Goal: Obtain resource: Download file/media

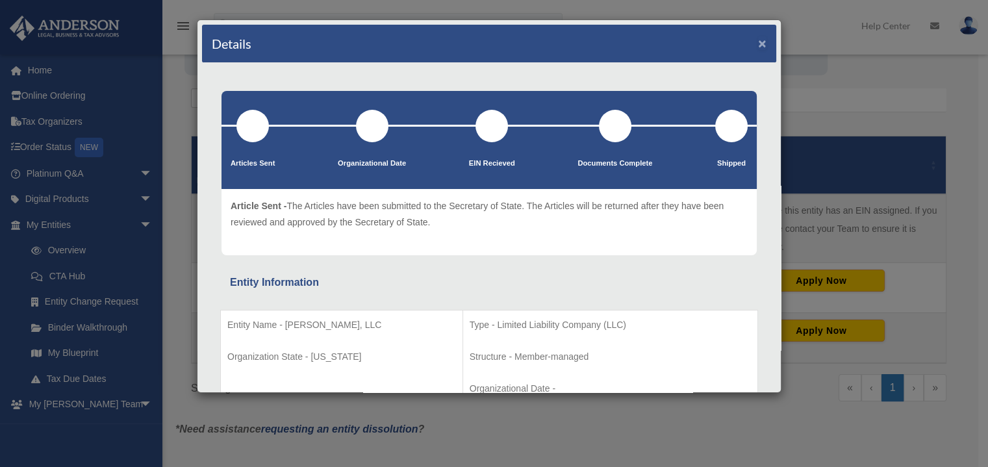
click at [758, 48] on button "×" at bounding box center [762, 43] width 8 height 14
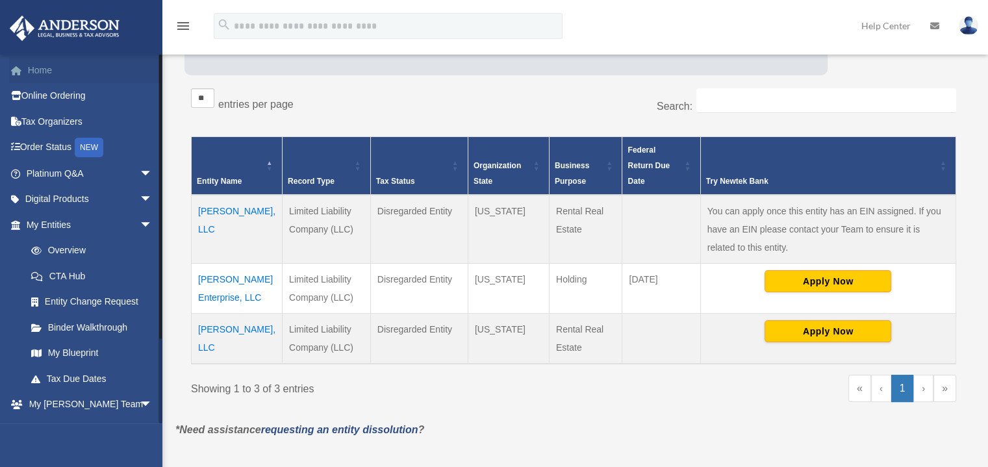
click at [47, 69] on link "Home" at bounding box center [90, 70] width 163 height 26
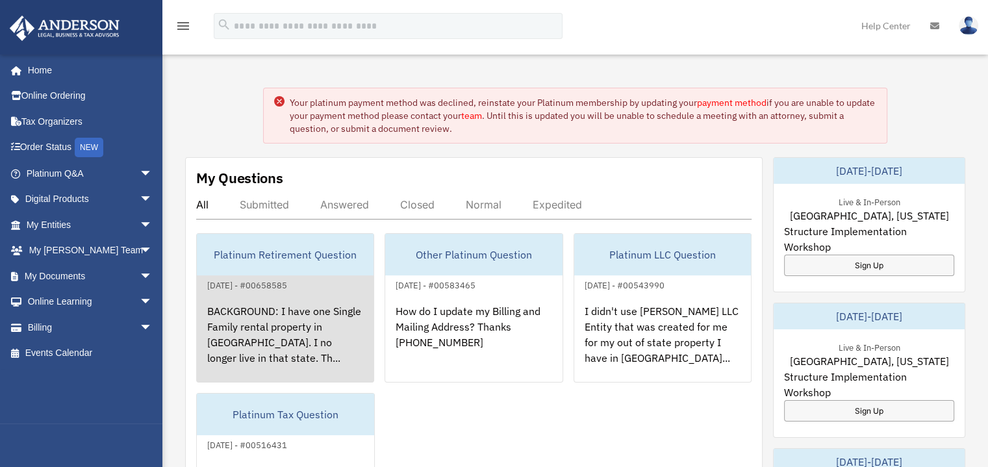
click at [302, 310] on div "BACKGROUND: I have one Single Family rental property in VA. I no longer live in…" at bounding box center [285, 343] width 177 height 101
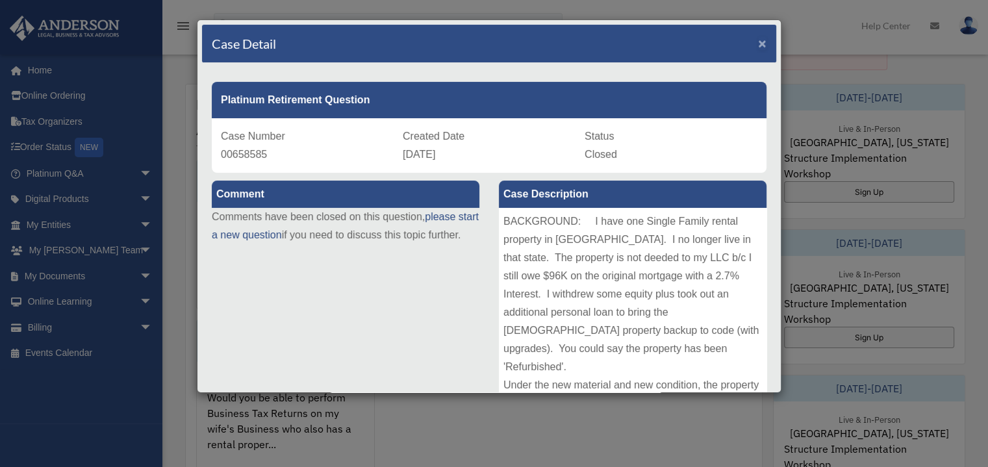
click at [758, 50] on span "×" at bounding box center [762, 43] width 8 height 15
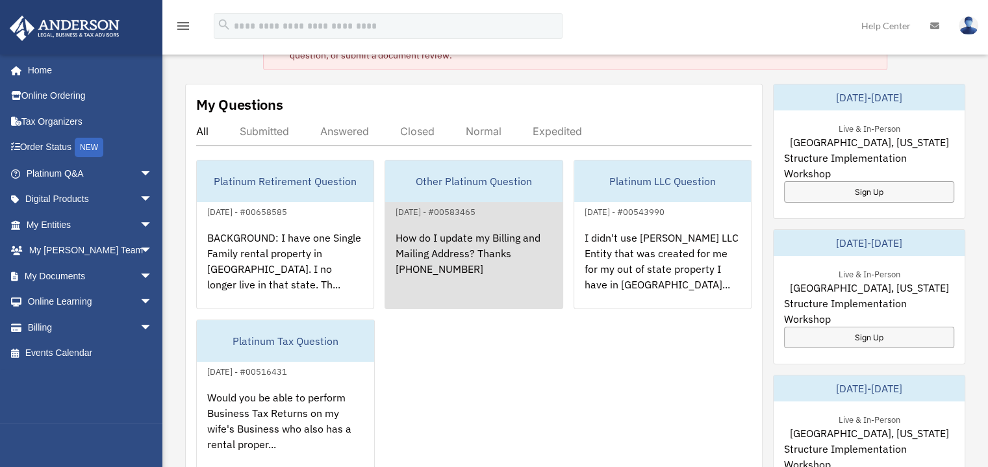
click at [504, 254] on div "How do I update my Billing and Mailing Address? Thanks 757-705-3301" at bounding box center [473, 269] width 177 height 101
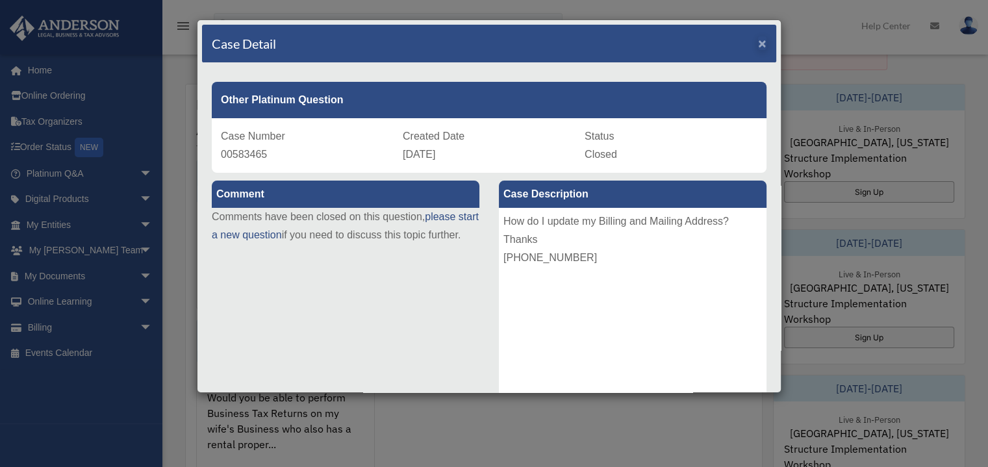
click at [758, 46] on span "×" at bounding box center [762, 43] width 8 height 15
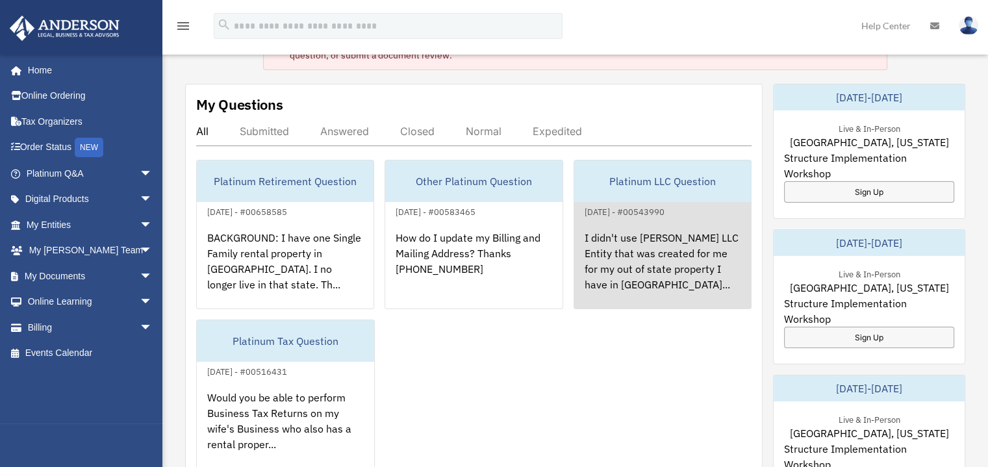
click at [658, 269] on div "I didn't use Anderson's LLC Entity that was created for me for my out of state …" at bounding box center [662, 269] width 177 height 101
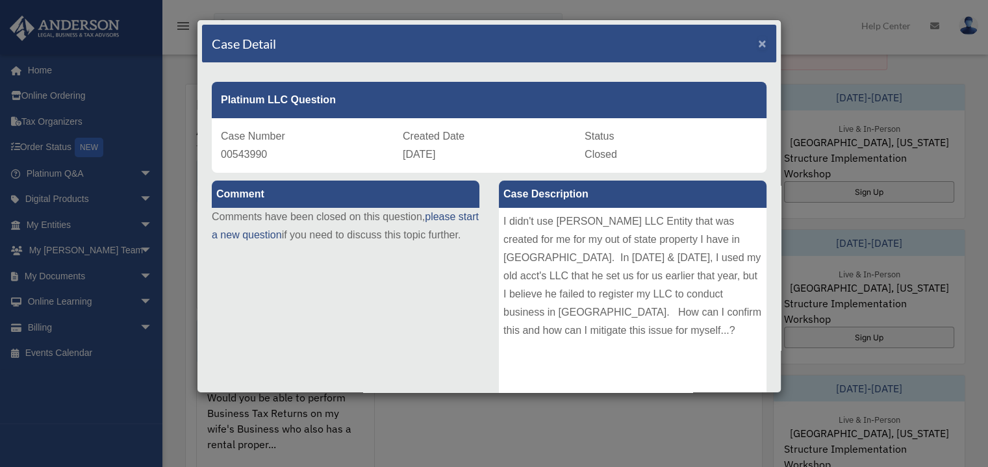
click at [758, 40] on span "×" at bounding box center [762, 43] width 8 height 15
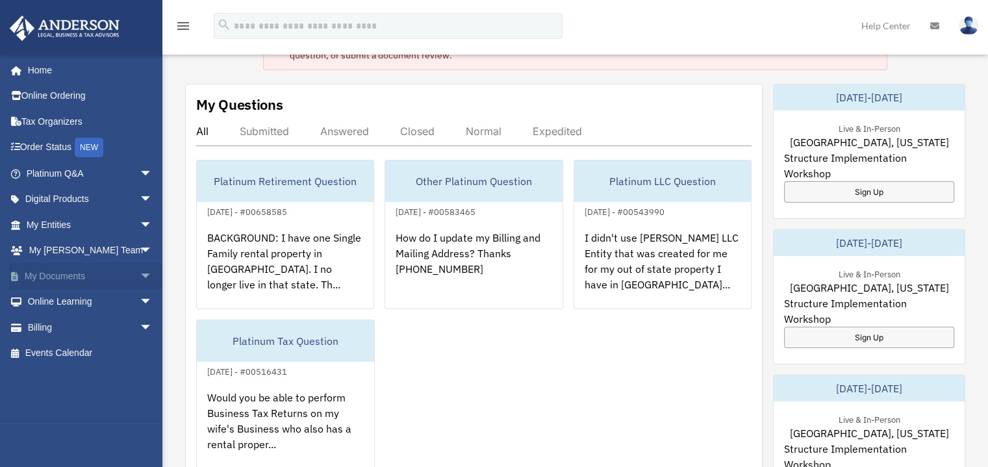
click at [140, 273] on span "arrow_drop_down" at bounding box center [153, 276] width 26 height 27
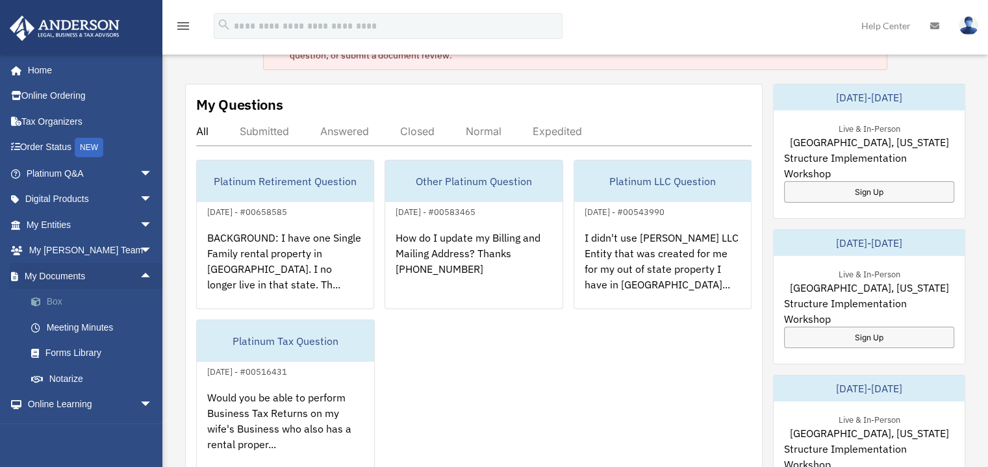
click at [60, 299] on link "Box" at bounding box center [95, 302] width 154 height 26
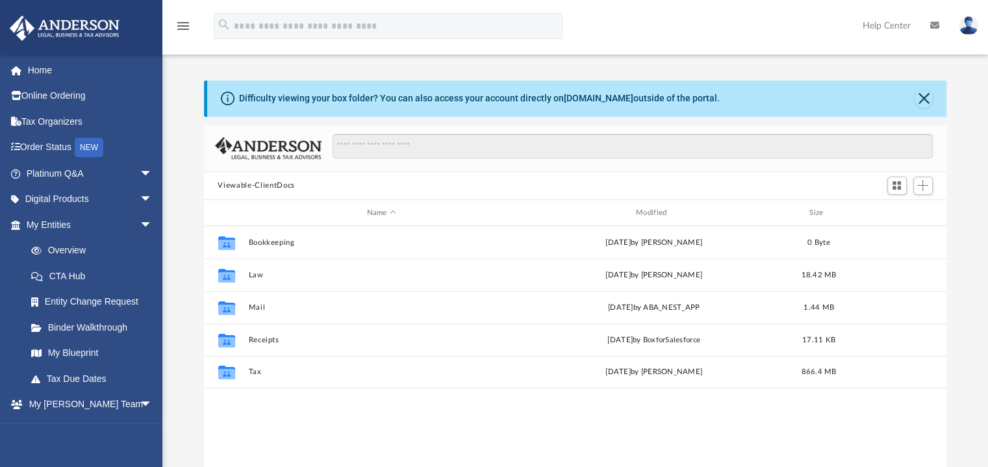
scroll to position [285, 732]
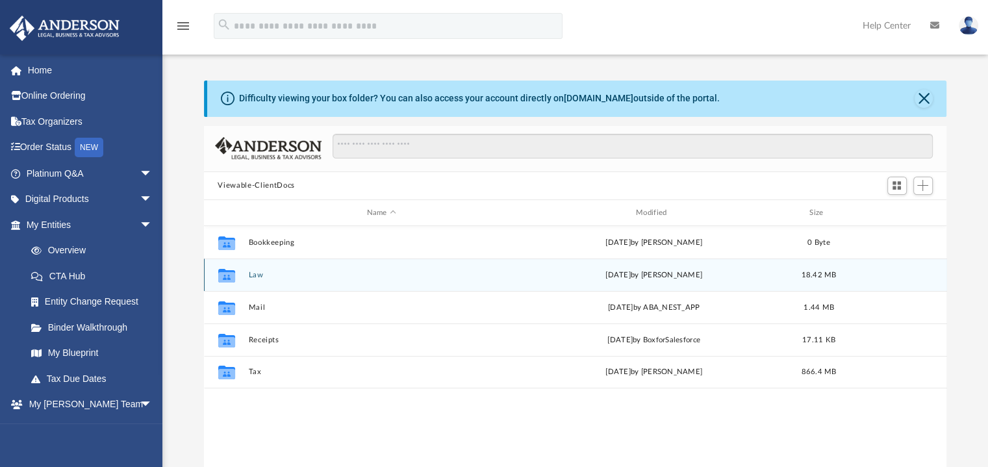
click at [631, 274] on div "[DATE] by [PERSON_NAME]" at bounding box center [653, 275] width 266 height 12
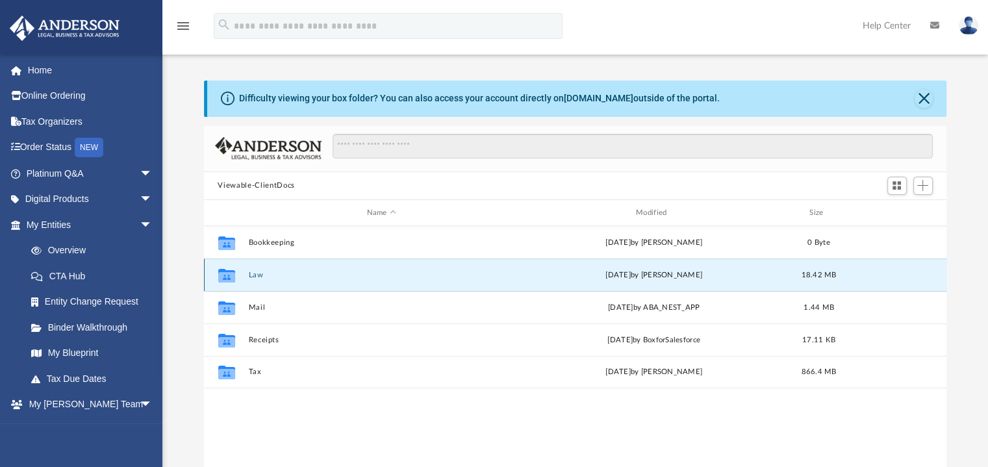
click at [651, 273] on div "[DATE] by [PERSON_NAME]" at bounding box center [653, 275] width 266 height 12
click at [640, 280] on div "[DATE] by [PERSON_NAME]" at bounding box center [653, 275] width 266 height 12
click at [270, 273] on button "Law" at bounding box center [381, 275] width 266 height 8
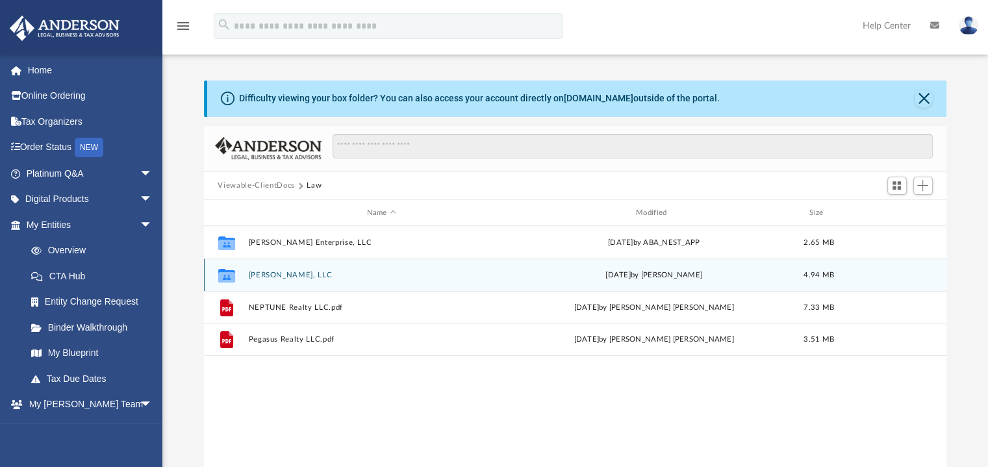
click at [269, 274] on button "[PERSON_NAME], LLC" at bounding box center [381, 275] width 266 height 8
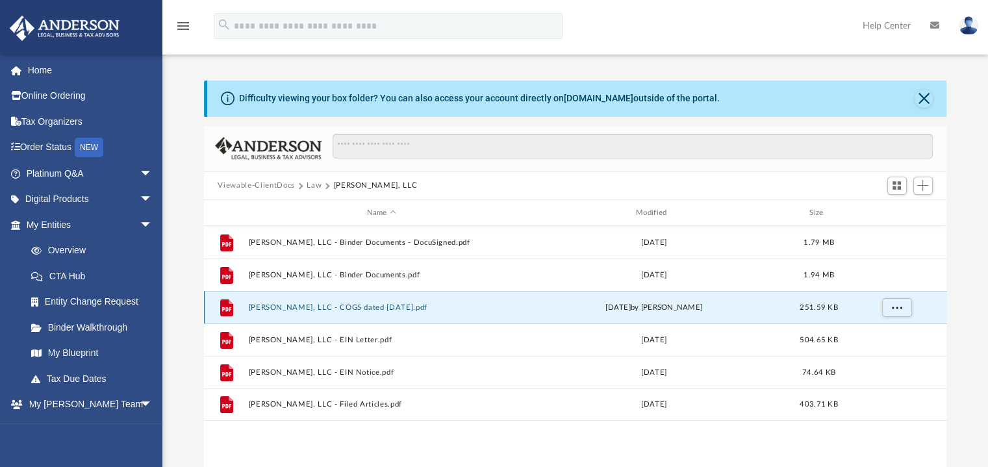
click at [321, 310] on button "[PERSON_NAME], LLC - COGS dated [DATE].pdf" at bounding box center [381, 307] width 266 height 8
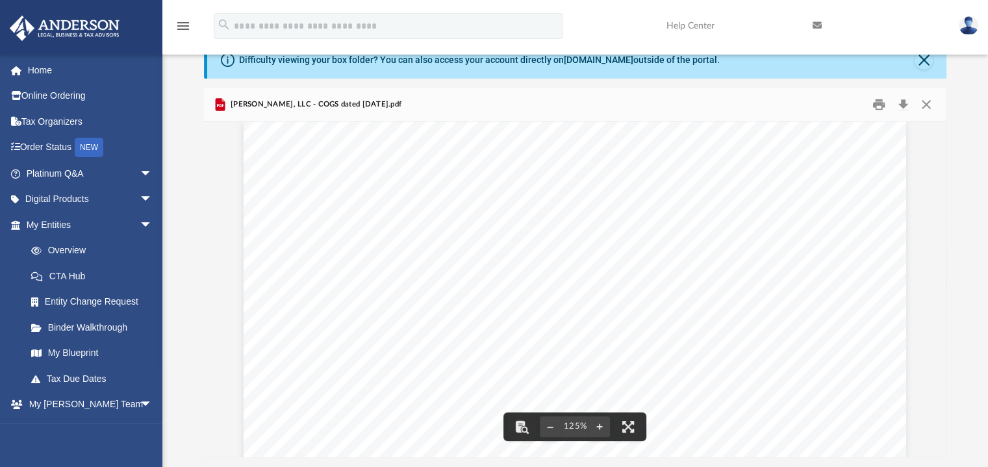
scroll to position [0, 0]
click at [928, 105] on button "Close" at bounding box center [925, 104] width 23 height 20
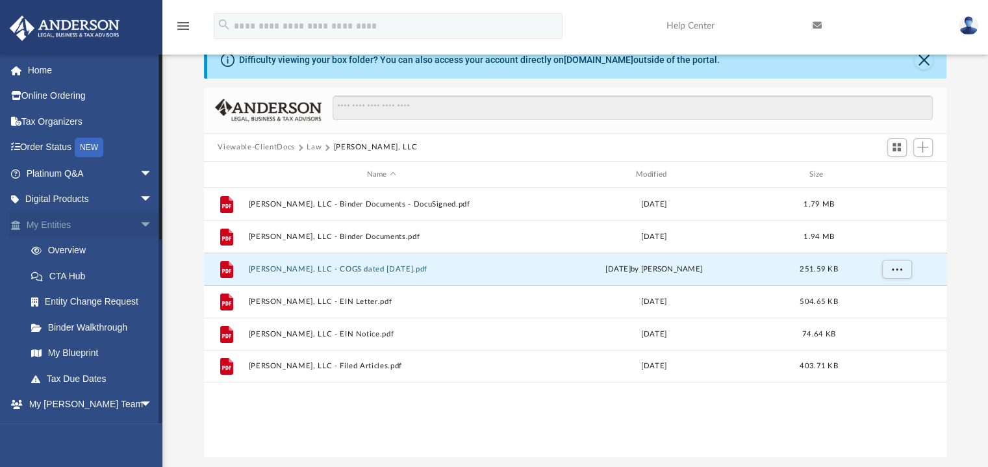
click at [140, 225] on span "arrow_drop_down" at bounding box center [153, 225] width 26 height 27
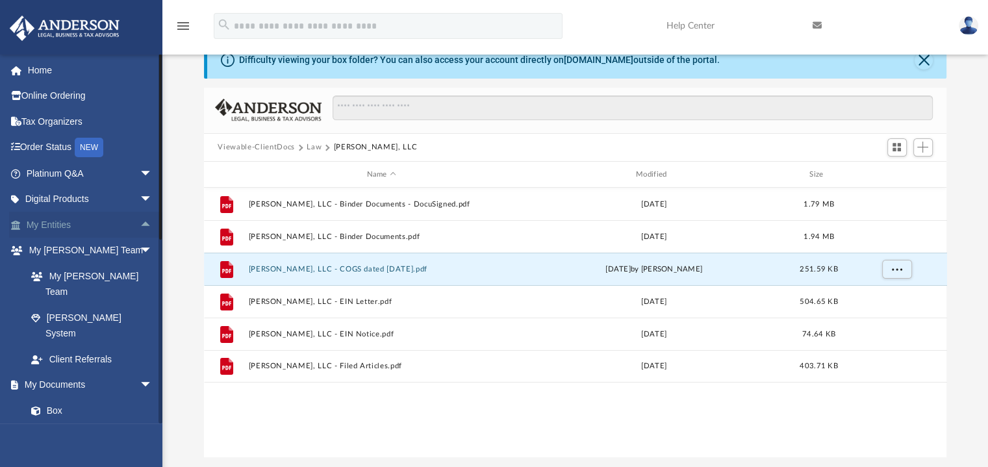
click at [140, 220] on span "arrow_drop_up" at bounding box center [153, 225] width 26 height 27
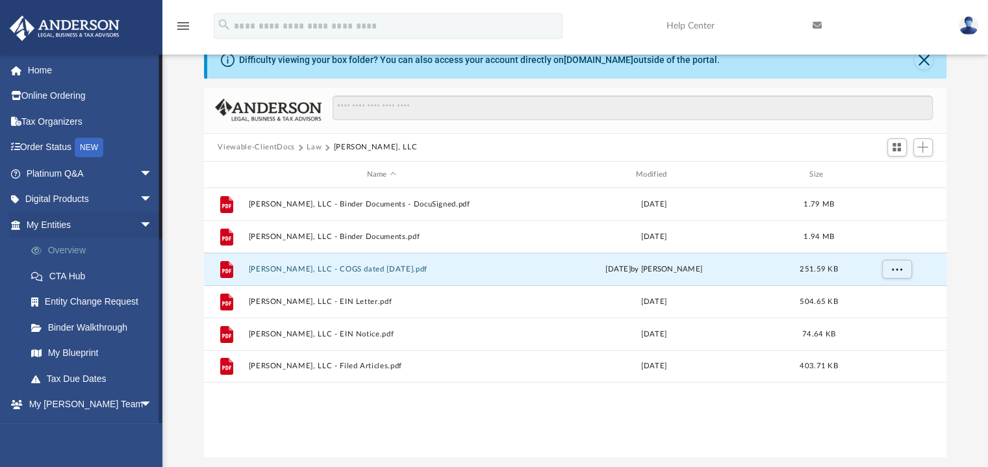
click at [69, 248] on link "Overview" at bounding box center [95, 251] width 154 height 26
